Goal: Transaction & Acquisition: Obtain resource

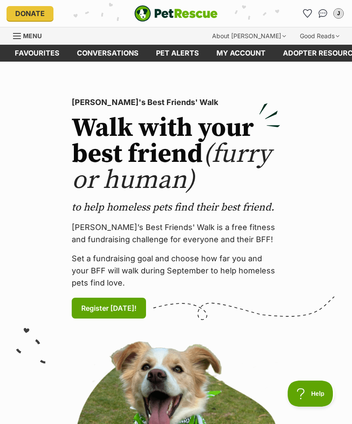
click at [22, 37] on link "Menu" at bounding box center [30, 35] width 35 height 16
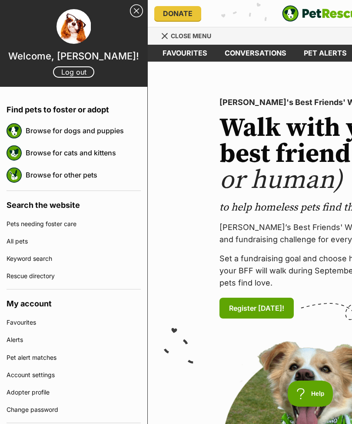
click at [110, 132] on link "Browse for dogs and puppies" at bounding box center [83, 131] width 115 height 18
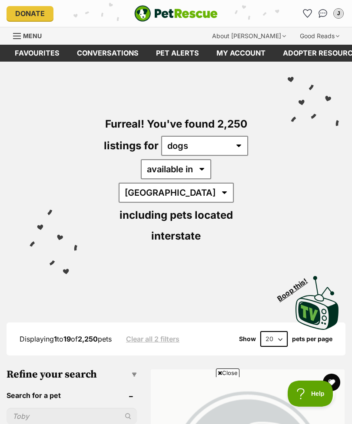
click at [266, 124] on div "Furreal! You've found 2,250 listings for any type of pet cats dogs other pets a…" at bounding box center [176, 165] width 326 height 207
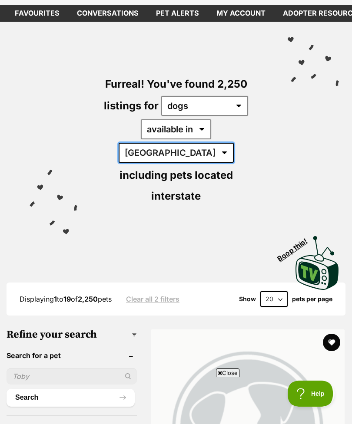
click at [223, 143] on select "Australia ACT NSW NT QLD SA TAS VIC WA" at bounding box center [176, 153] width 115 height 20
click at [219, 143] on select "Australia ACT NSW NT QLD SA TAS VIC WA" at bounding box center [176, 153] width 115 height 20
select select "VIC"
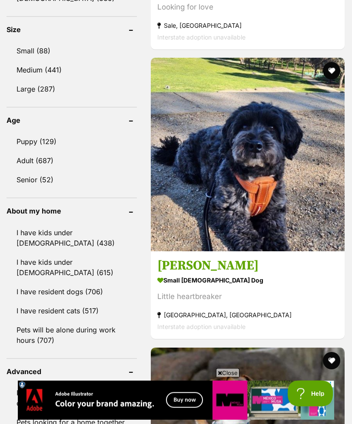
scroll to position [969, 0]
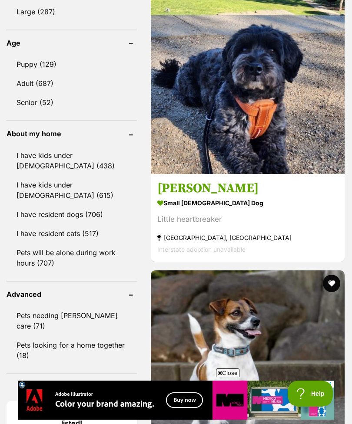
click at [36, 225] on link "I have resident cats (517)" at bounding box center [72, 234] width 130 height 18
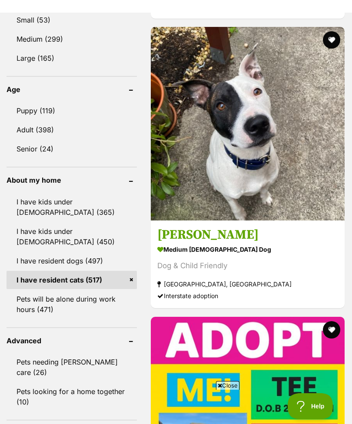
scroll to position [837, 0]
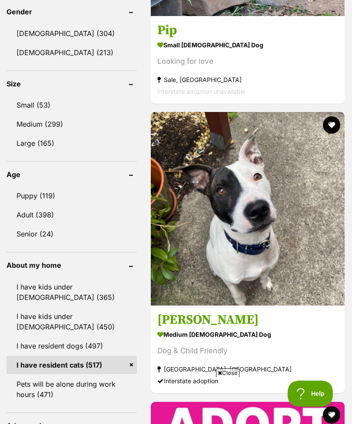
click at [28, 187] on link "Puppy (119)" at bounding box center [72, 196] width 130 height 18
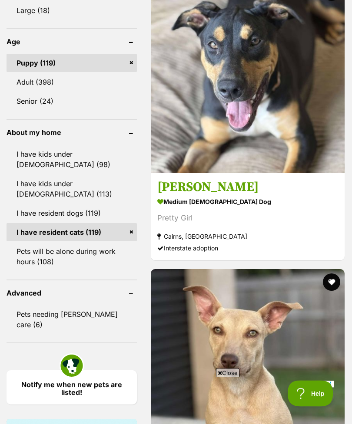
scroll to position [902, 0]
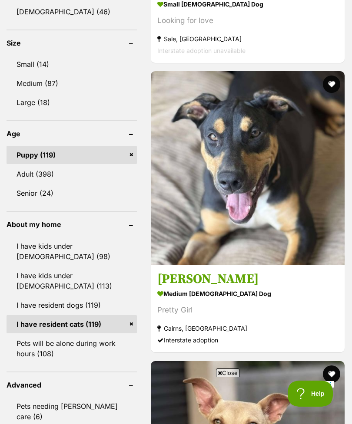
click at [293, 121] on img at bounding box center [248, 168] width 194 height 194
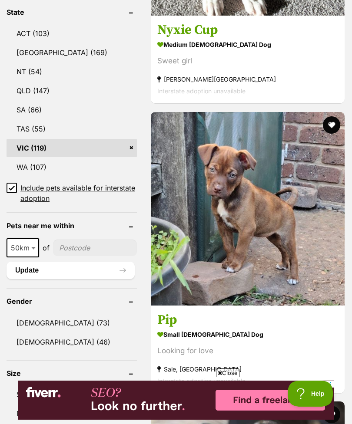
scroll to position [572, 0]
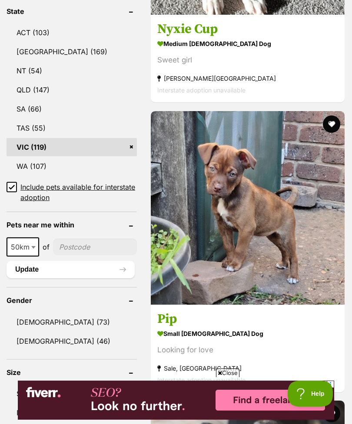
click at [88, 138] on link "VIC (119)" at bounding box center [72, 147] width 130 height 18
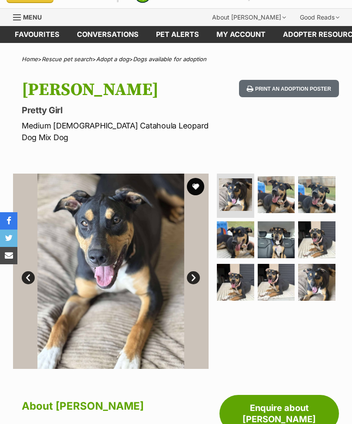
click at [292, 182] on img at bounding box center [276, 194] width 37 height 37
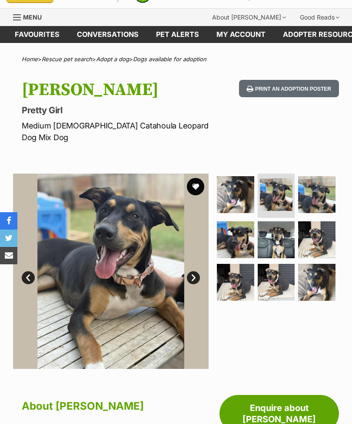
click at [318, 186] on img at bounding box center [316, 194] width 37 height 37
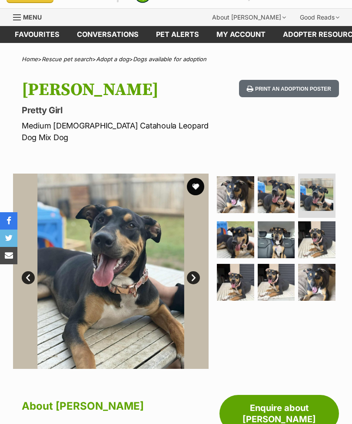
click at [244, 232] on img at bounding box center [235, 240] width 37 height 37
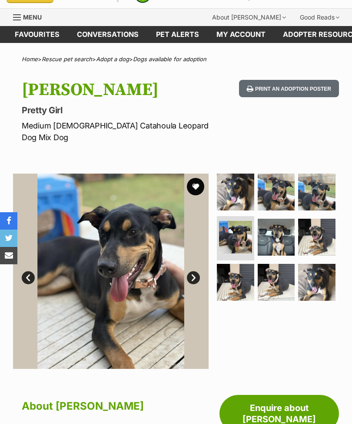
click at [276, 228] on img at bounding box center [276, 237] width 37 height 37
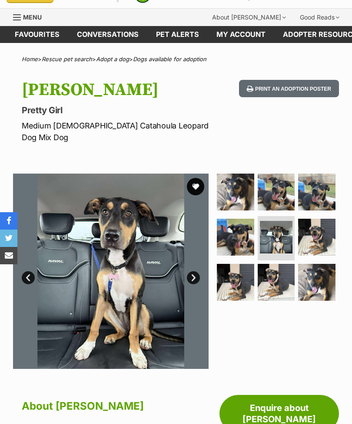
click at [317, 231] on img at bounding box center [316, 237] width 37 height 37
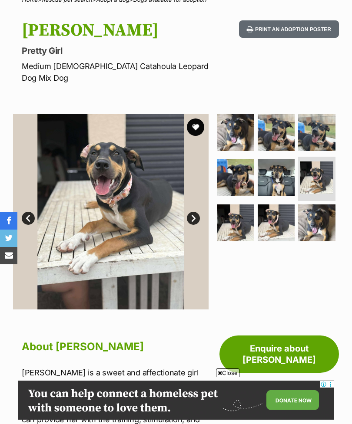
click at [199, 212] on link "Next" at bounding box center [193, 218] width 13 height 13
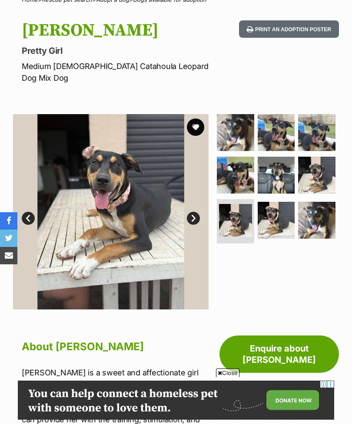
click at [196, 212] on link "Next" at bounding box center [193, 218] width 13 height 13
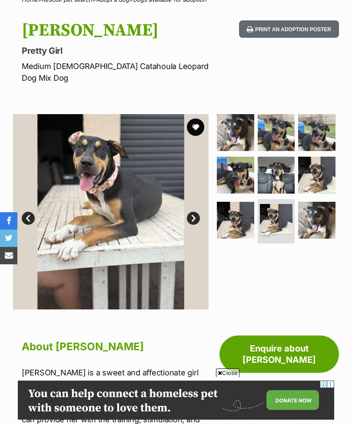
click at [197, 212] on link "Next" at bounding box center [193, 218] width 13 height 13
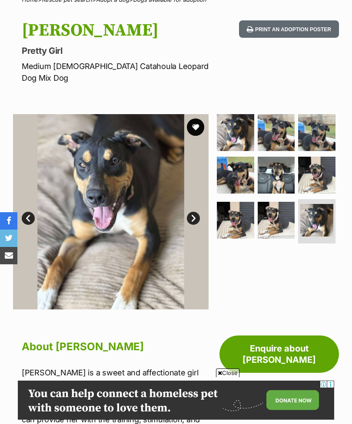
click at [198, 212] on link "Next" at bounding box center [193, 218] width 13 height 13
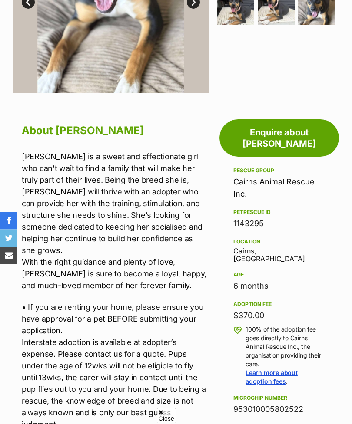
scroll to position [294, 0]
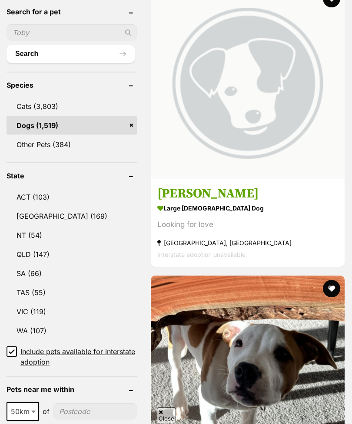
scroll to position [407, 0]
click at [67, 303] on link "VIC (119)" at bounding box center [72, 312] width 130 height 18
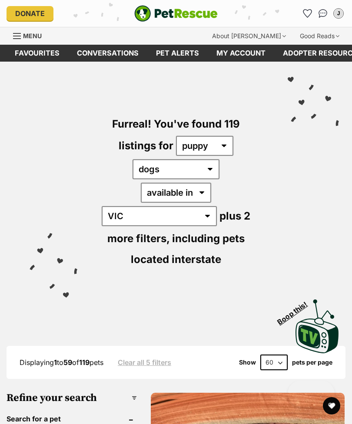
scroll to position [292, 0]
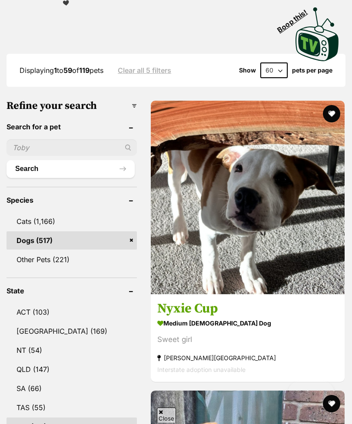
paste input"] "3910"
type input"] "3910"
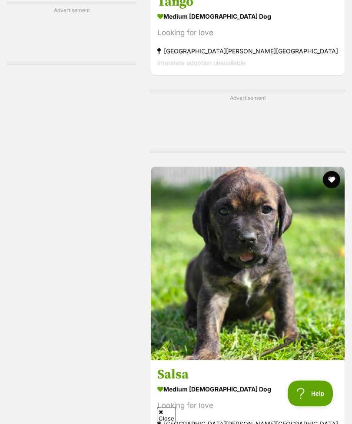
scroll to position [5938, 0]
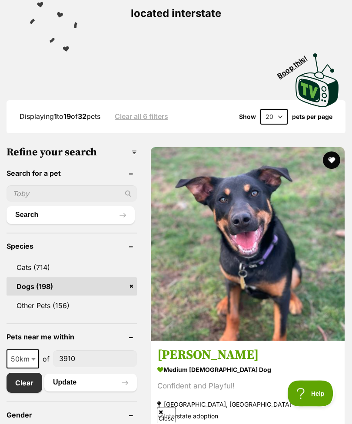
scroll to position [223, 0]
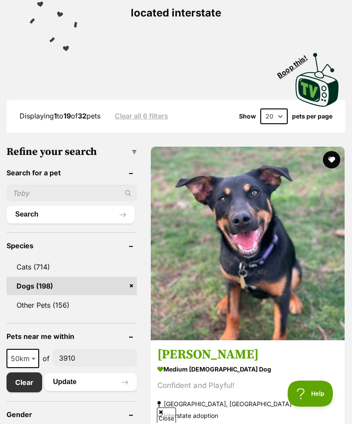
click at [266, 267] on img at bounding box center [248, 244] width 194 height 194
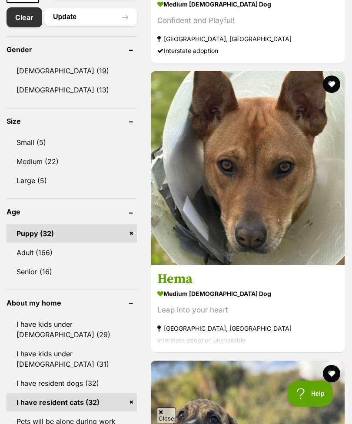
scroll to position [588, 0]
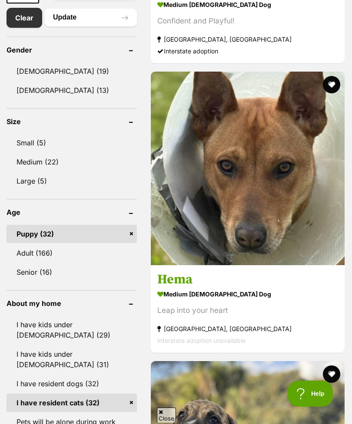
click at [304, 165] on img at bounding box center [248, 169] width 194 height 194
click at [323, 121] on img at bounding box center [248, 169] width 194 height 194
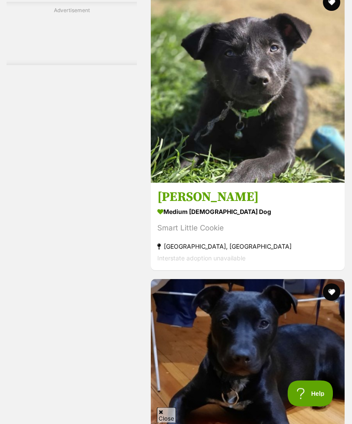
scroll to position [1540, 0]
click at [308, 154] on img at bounding box center [248, 86] width 194 height 194
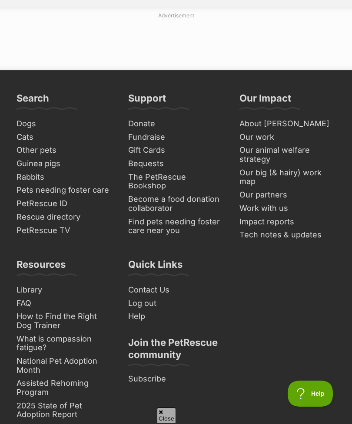
scroll to position [6443, 0]
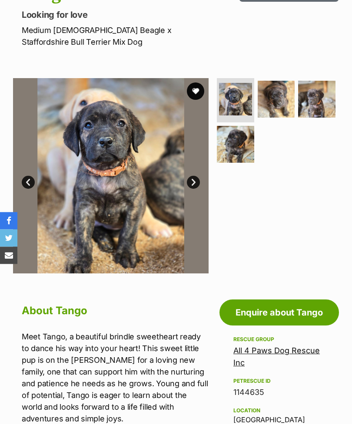
scroll to position [129, 0]
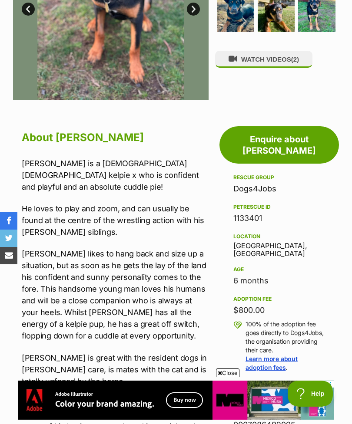
scroll to position [300, 0]
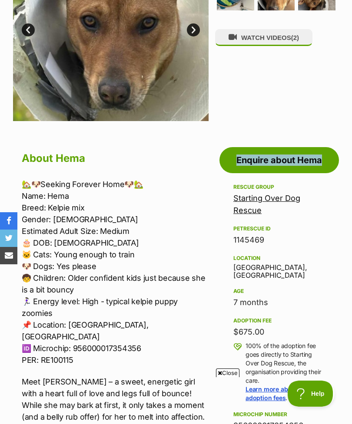
scroll to position [271, 0]
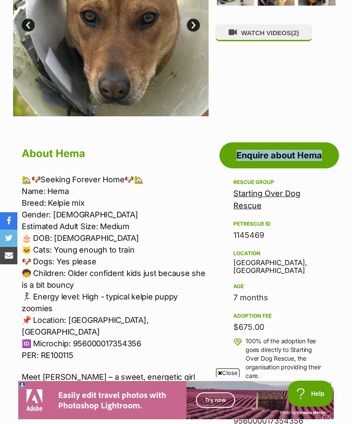
click at [294, 93] on div "WATCH VIDEOS (2)" at bounding box center [277, 18] width 124 height 195
click at [298, 84] on div "WATCH VIDEOS (2)" at bounding box center [277, 18] width 124 height 195
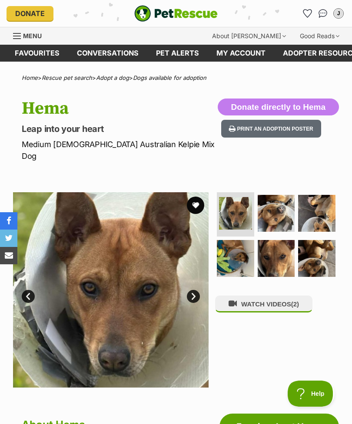
click at [283, 204] on img at bounding box center [276, 213] width 37 height 37
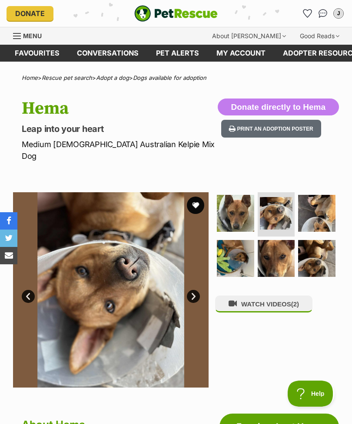
click at [326, 204] on img at bounding box center [316, 213] width 37 height 37
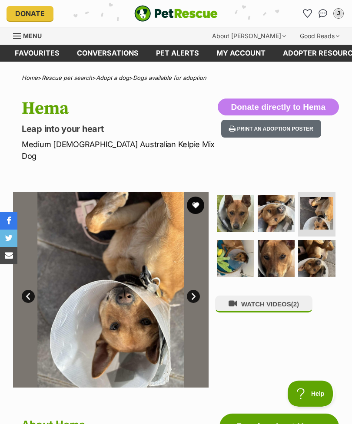
click at [242, 240] on img at bounding box center [235, 258] width 37 height 37
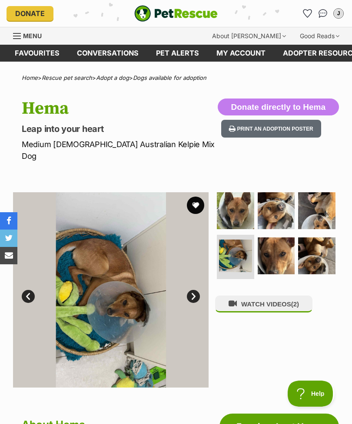
click at [287, 244] on img at bounding box center [276, 256] width 37 height 37
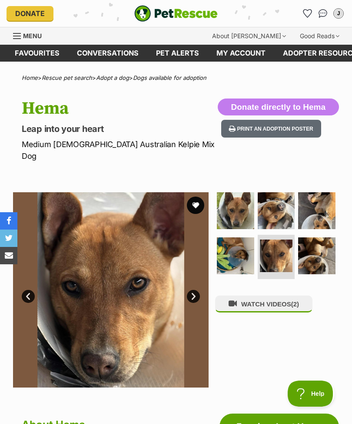
click at [327, 251] on img at bounding box center [316, 256] width 37 height 37
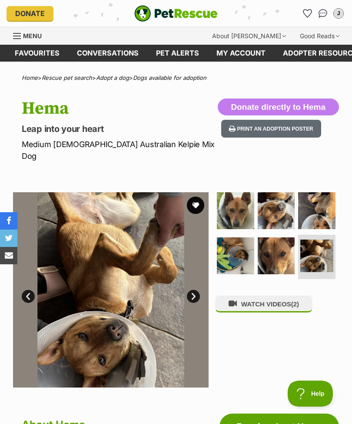
click at [300, 297] on button "WATCH VIDEOS (2)" at bounding box center [263, 304] width 97 height 17
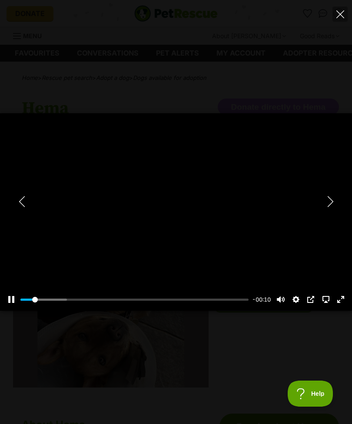
click at [316, 171] on div at bounding box center [176, 212] width 352 height 198
click at [332, 201] on icon "Next" at bounding box center [330, 201] width 11 height 11
type input "26.89"
click at [338, 20] on button "Close" at bounding box center [339, 14] width 15 height 15
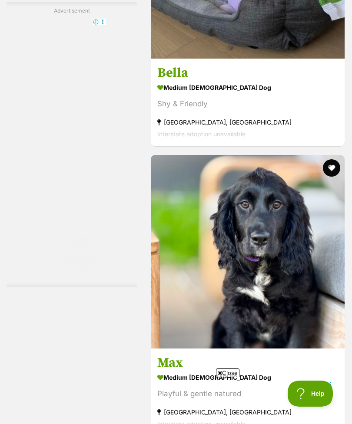
scroll to position [1663, 0]
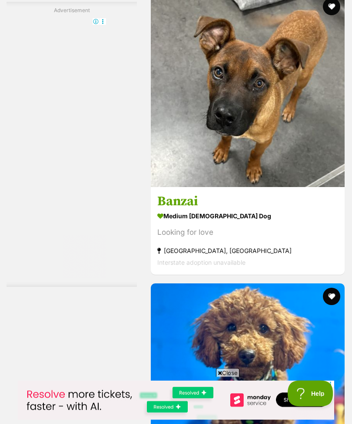
scroll to position [3368, 0]
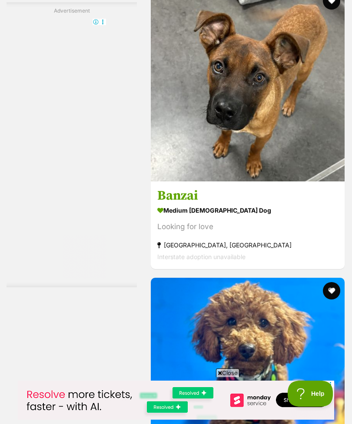
click at [267, 182] on img at bounding box center [248, 85] width 194 height 194
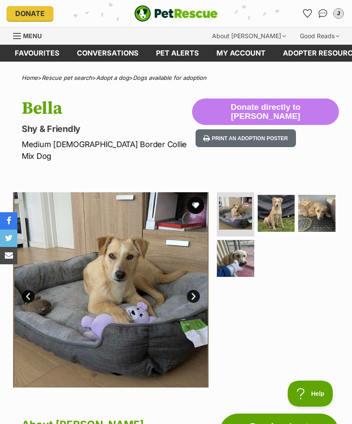
click at [282, 202] on img at bounding box center [276, 213] width 37 height 37
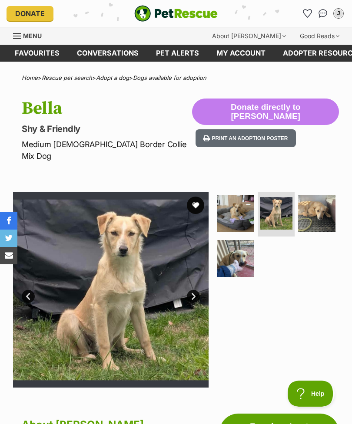
click at [30, 307] on img at bounding box center [110, 289] width 195 height 195
